Goal: Task Accomplishment & Management: Complete application form

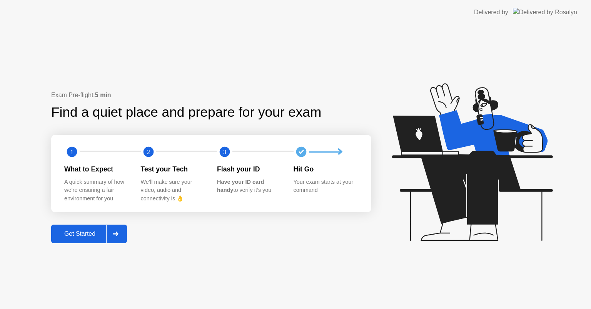
click at [123, 232] on div at bounding box center [115, 234] width 18 height 18
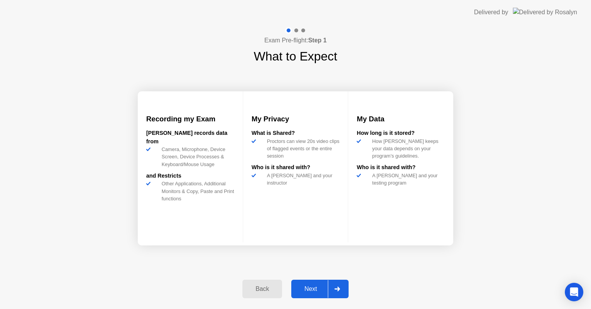
click at [304, 285] on div "Next" at bounding box center [311, 288] width 34 height 7
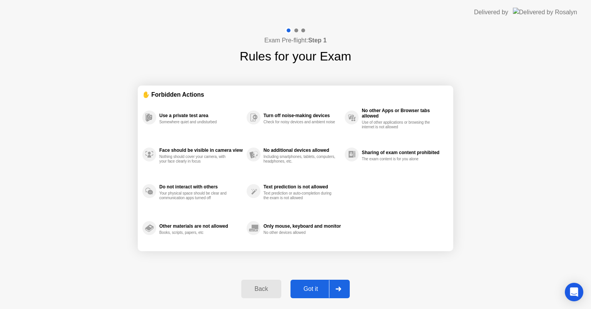
click at [311, 285] on div "Got it" at bounding box center [311, 288] width 36 height 7
select select "**********"
select select "*******"
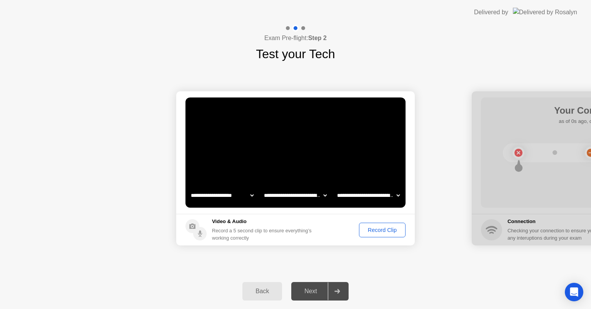
click at [377, 230] on div "Record Clip" at bounding box center [382, 230] width 41 height 6
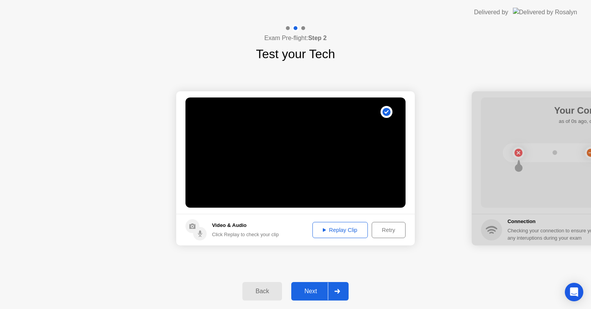
click at [318, 288] on div "Next" at bounding box center [311, 290] width 34 height 7
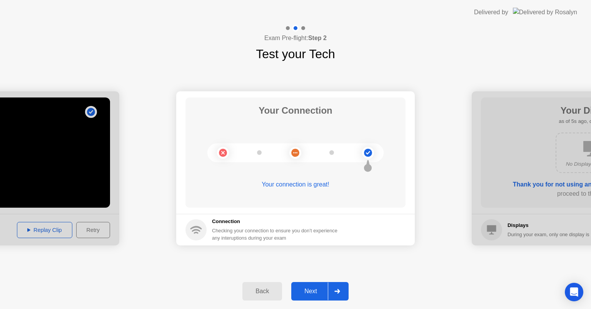
click at [336, 290] on icon at bounding box center [337, 291] width 6 height 5
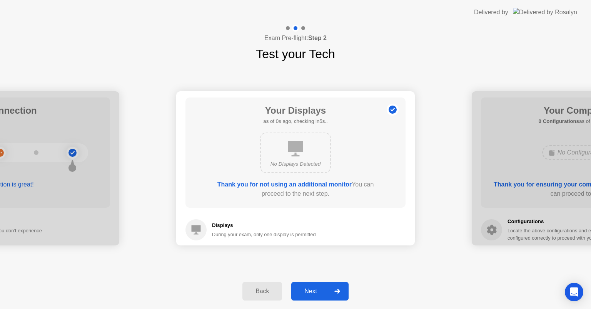
click at [336, 290] on icon at bounding box center [337, 291] width 6 height 5
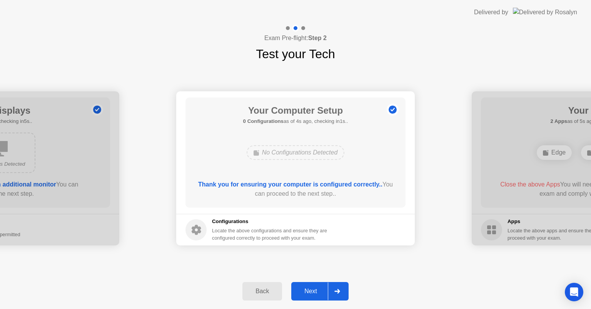
click at [330, 291] on div at bounding box center [337, 291] width 18 height 18
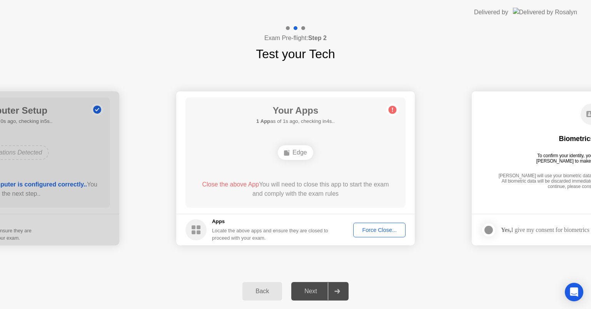
click at [372, 232] on div "Force Close..." at bounding box center [379, 230] width 47 height 6
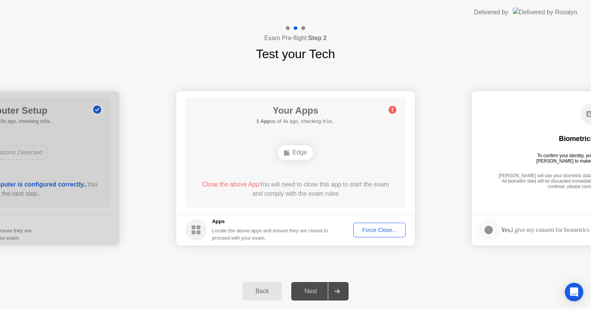
click at [369, 227] on div "Force Close..." at bounding box center [379, 230] width 47 height 6
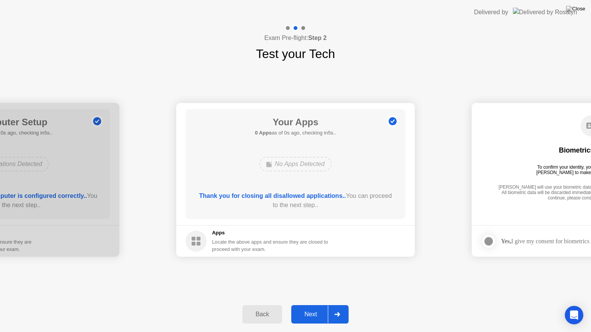
click at [322, 308] on div "Next" at bounding box center [311, 314] width 34 height 7
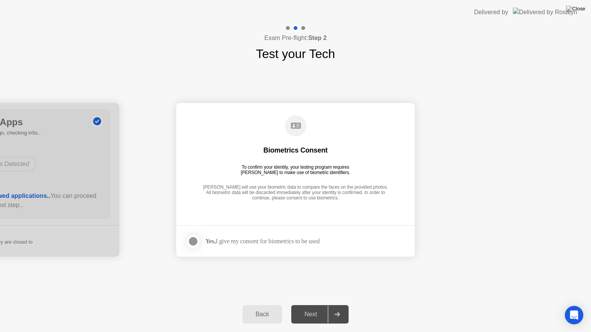
click at [199, 246] on label at bounding box center [195, 241] width 20 height 15
click at [300, 307] on button "Next" at bounding box center [319, 314] width 57 height 18
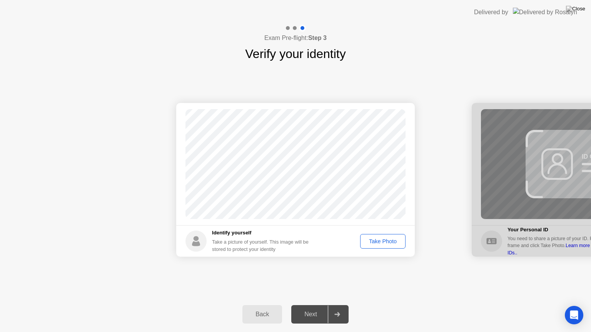
click at [377, 245] on div "Take Photo" at bounding box center [383, 241] width 40 height 6
click at [337, 308] on div at bounding box center [337, 315] width 18 height 18
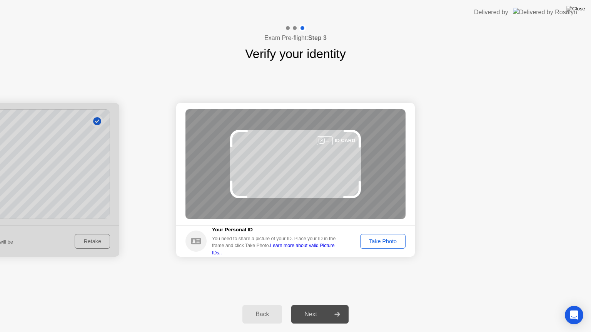
click at [375, 236] on button "Take Photo" at bounding box center [382, 241] width 45 height 15
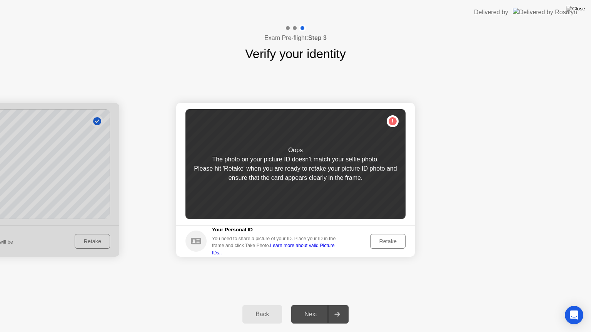
click at [384, 240] on div "Retake" at bounding box center [388, 241] width 30 height 6
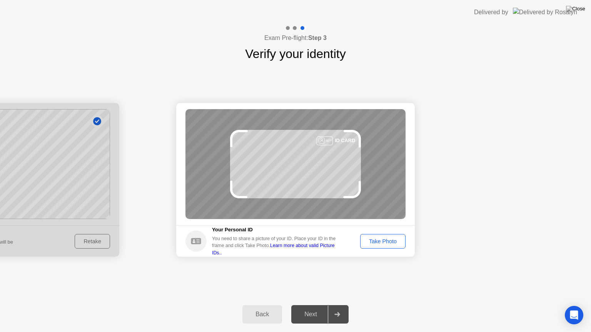
click at [378, 243] on div "Take Photo" at bounding box center [383, 241] width 40 height 6
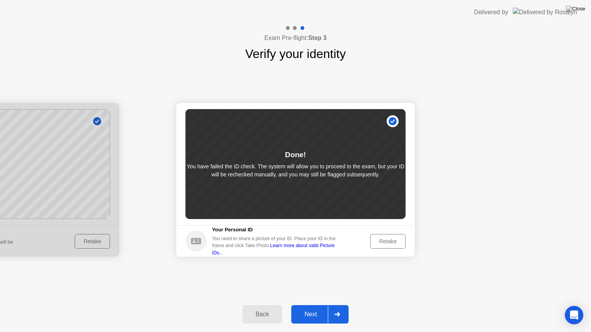
click at [337, 308] on div at bounding box center [337, 315] width 18 height 18
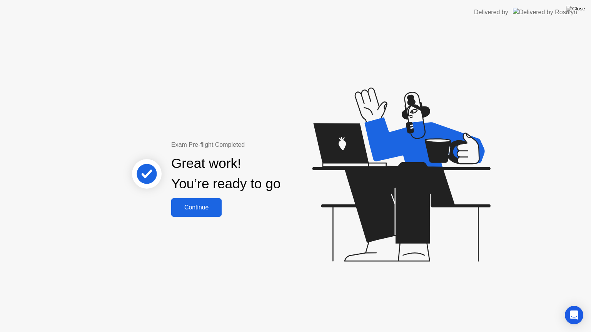
click at [210, 222] on div "Exam Pre-flight Completed Great work! You’re ready to go Continue" at bounding box center [295, 179] width 591 height 308
click at [202, 208] on div "Continue" at bounding box center [196, 207] width 46 height 7
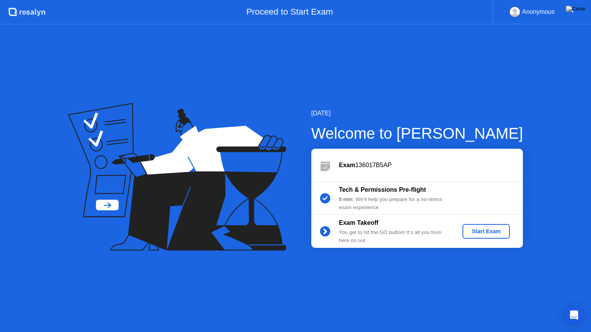
click at [469, 227] on button "Start Exam" at bounding box center [485, 231] width 47 height 15
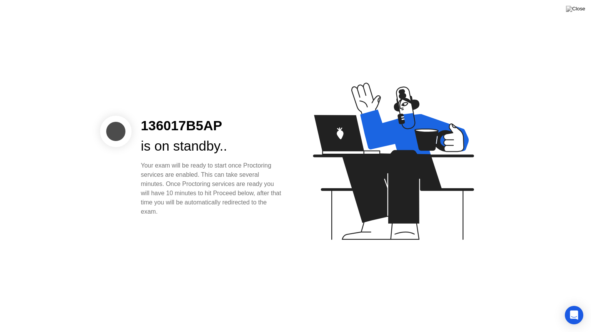
click at [279, 228] on div "136017B5AP is on standby.. Your exam will be ready to start once Proctoring ser…" at bounding box center [295, 166] width 591 height 332
click at [348, 127] on icon at bounding box center [393, 161] width 161 height 157
drag, startPoint x: 253, startPoint y: 203, endPoint x: 203, endPoint y: 212, distance: 50.4
click at [217, 212] on div "Your exam will be ready to start once Proctoring services are enabled. This can…" at bounding box center [212, 188] width 142 height 55
click at [158, 203] on div "Your exam will be ready to start once Proctoring services are enabled. This can…" at bounding box center [212, 188] width 142 height 55
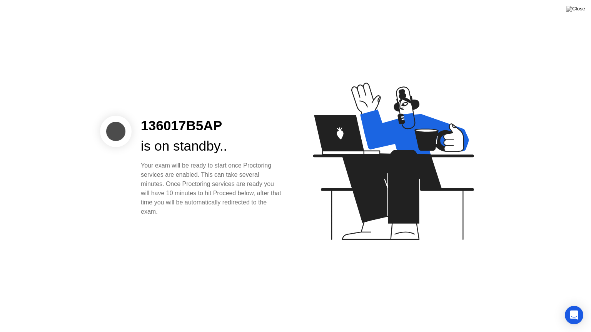
drag, startPoint x: 152, startPoint y: 196, endPoint x: 152, endPoint y: 182, distance: 14.2
click at [152, 187] on div "Your exam will be ready to start once Proctoring services are enabled. This can…" at bounding box center [212, 188] width 142 height 55
click at [152, 182] on div "Your exam will be ready to start once Proctoring services are enabled. This can…" at bounding box center [212, 188] width 142 height 55
click at [155, 158] on div "136017B5AP is on standby.. Your exam will be ready to start once Proctoring ser…" at bounding box center [212, 166] width 161 height 101
click at [180, 142] on div "is on standby.." at bounding box center [212, 146] width 142 height 20
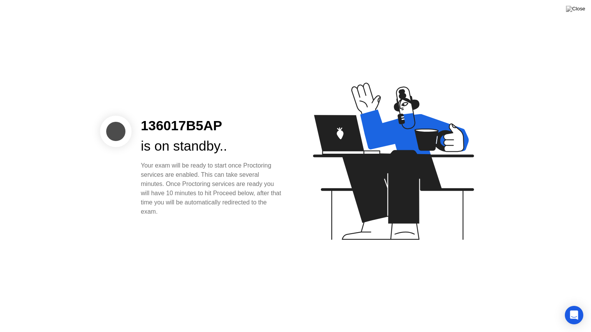
click at [193, 182] on div "Your exam will be ready to start once Proctoring services are enabled. This can…" at bounding box center [212, 188] width 142 height 55
drag, startPoint x: 192, startPoint y: 214, endPoint x: 173, endPoint y: 214, distance: 19.2
click at [191, 214] on div "Your exam will be ready to start once Proctoring services are enabled. This can…" at bounding box center [212, 188] width 142 height 55
drag, startPoint x: 173, startPoint y: 214, endPoint x: 164, endPoint y: 212, distance: 9.1
click at [165, 212] on div "Your exam will be ready to start once Proctoring services are enabled. This can…" at bounding box center [212, 188] width 142 height 55
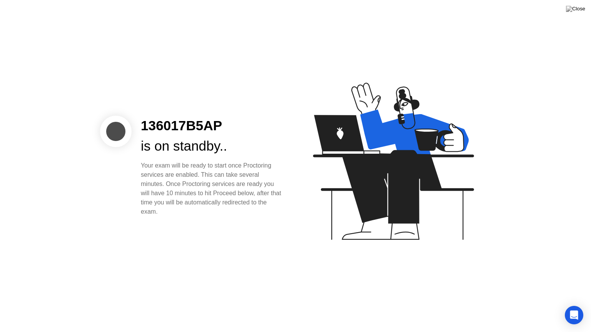
click at [168, 212] on div "Your exam will be ready to start once Proctoring services are enabled. This can…" at bounding box center [212, 188] width 142 height 55
click at [164, 211] on div "Your exam will be ready to start once Proctoring services are enabled. This can…" at bounding box center [212, 188] width 142 height 55
drag, startPoint x: 146, startPoint y: 198, endPoint x: 140, endPoint y: 127, distance: 71.0
click at [140, 127] on div "136017B5AP is on standby.. Your exam will be ready to start once Proctoring ser…" at bounding box center [212, 166] width 161 height 101
click at [158, 161] on div "Your exam will be ready to start once Proctoring services are enabled. This can…" at bounding box center [212, 188] width 142 height 55
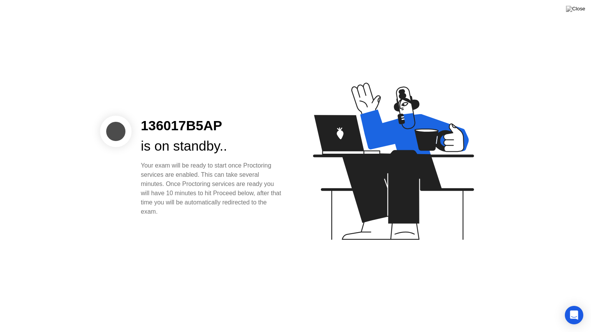
click at [588, 6] on div "136017B5AP is on standby.. Your exam will be ready to start once Proctoring ser…" at bounding box center [295, 166] width 591 height 332
click at [579, 9] on img at bounding box center [575, 9] width 19 height 6
click at [249, 182] on div "Your exam will be ready to start once Proctoring services are enabled. This can…" at bounding box center [212, 188] width 142 height 55
click at [582, 11] on img at bounding box center [575, 9] width 19 height 6
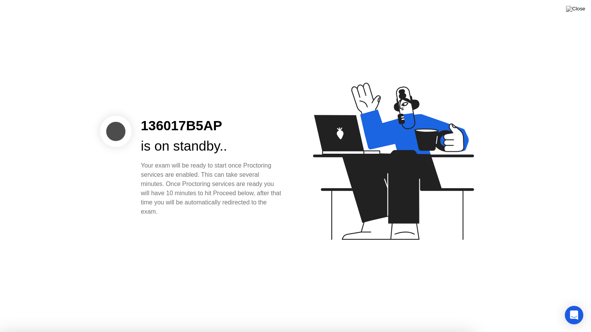
click at [272, 308] on div at bounding box center [295, 332] width 591 height 0
click at [577, 11] on img at bounding box center [575, 9] width 19 height 6
